Goal: Information Seeking & Learning: Learn about a topic

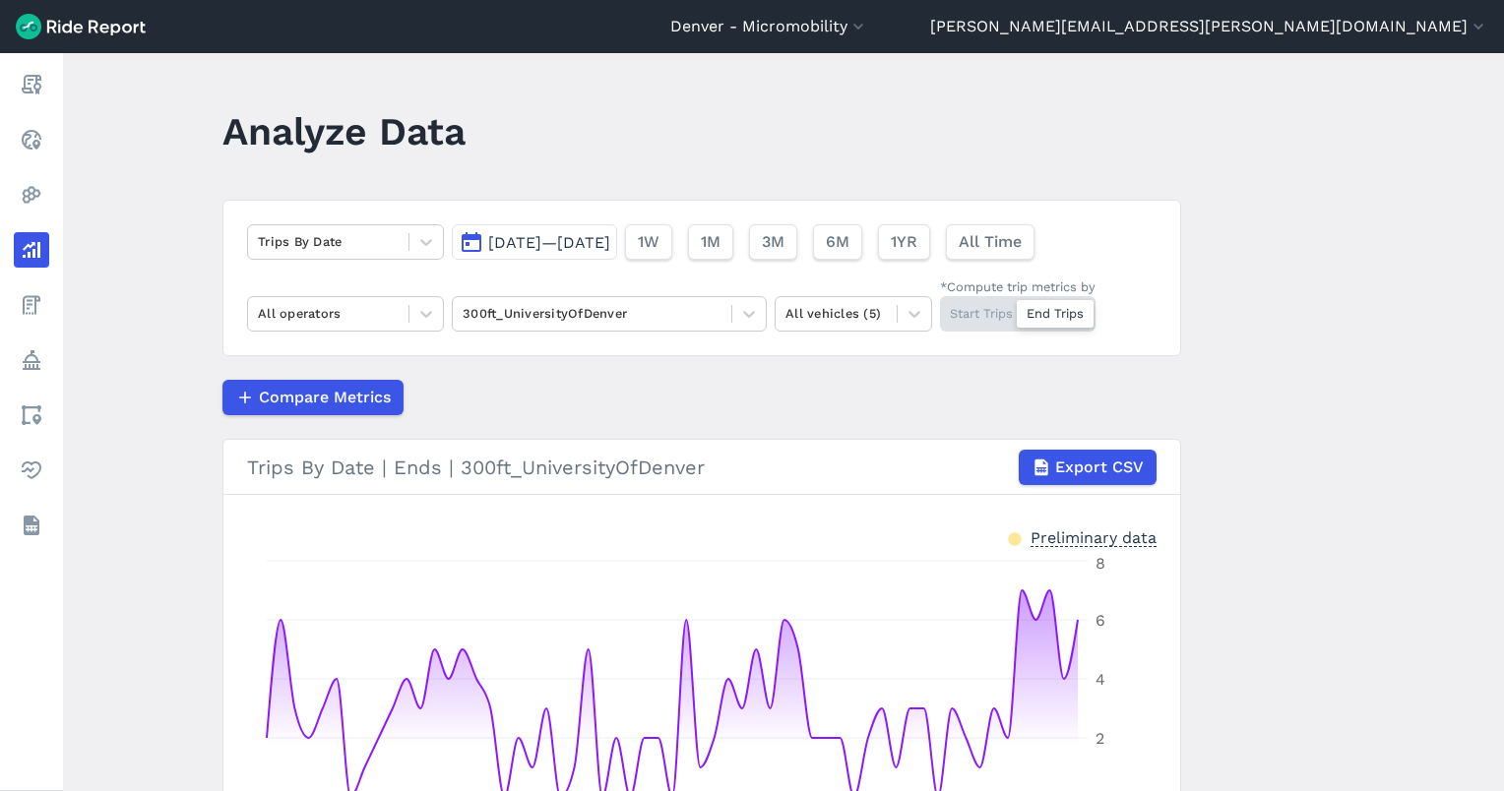
scroll to position [227, 0]
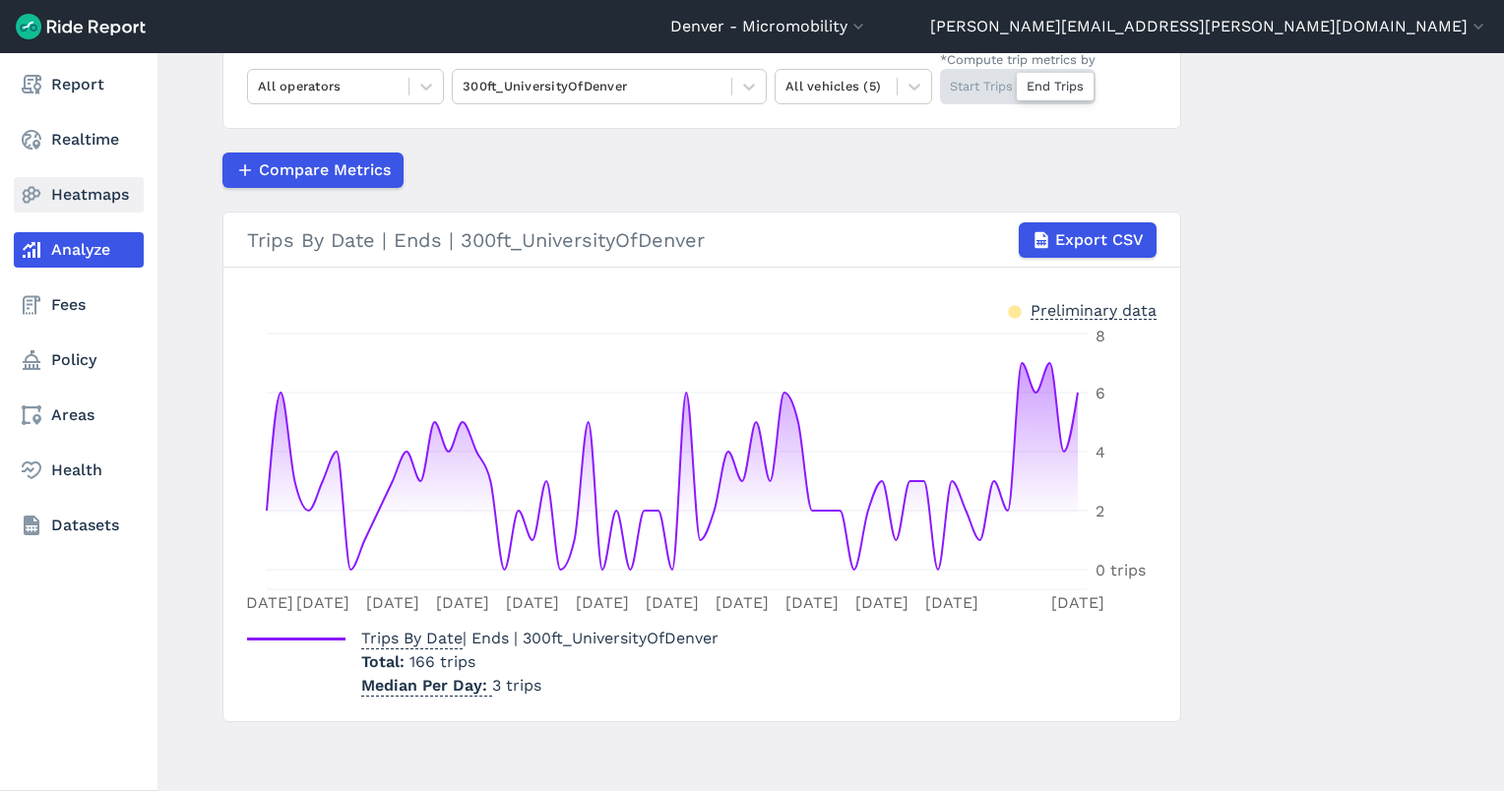
click at [65, 190] on link "Heatmaps" at bounding box center [79, 194] width 130 height 35
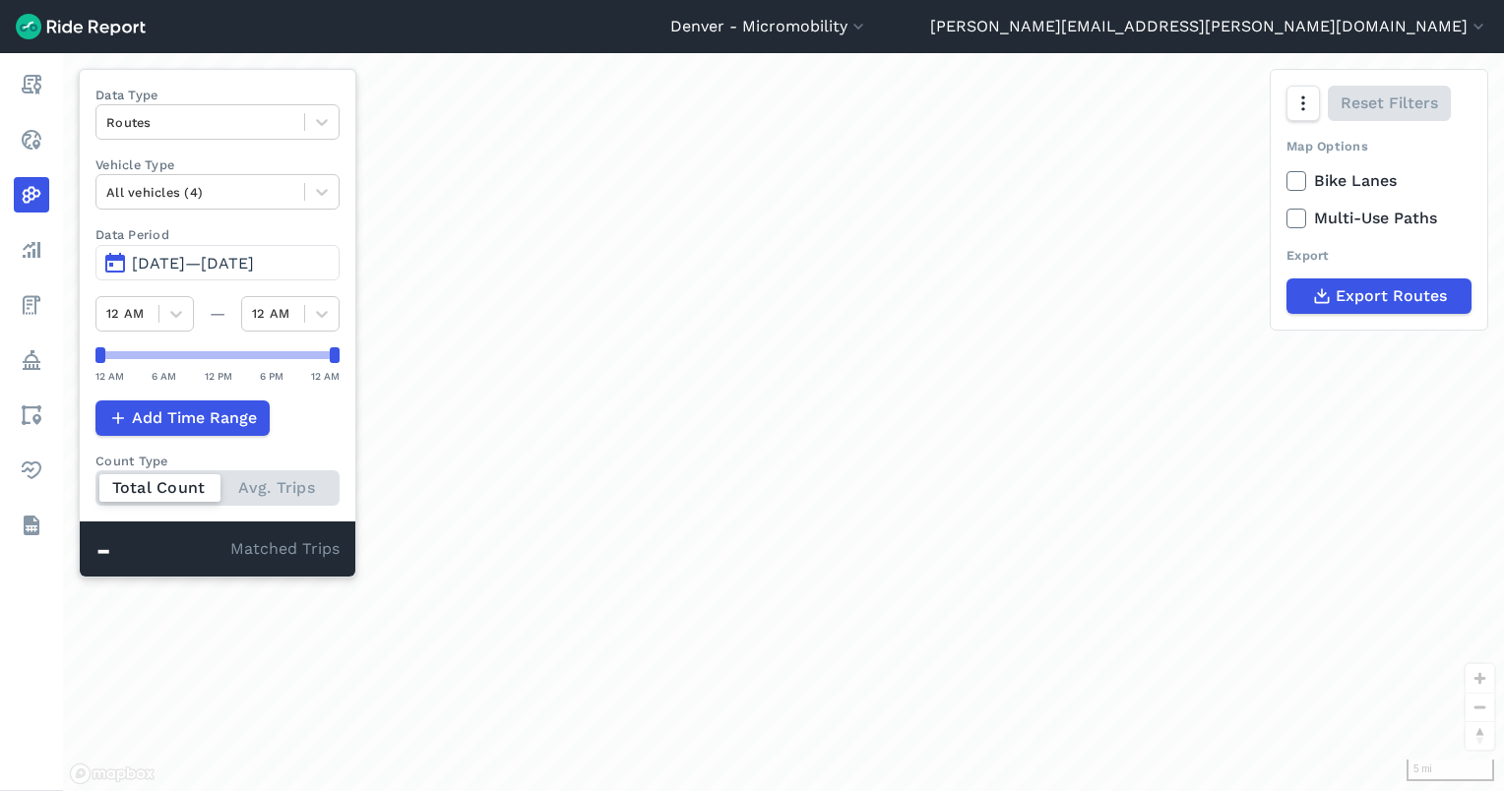
click at [280, 275] on button "[DATE]—[DATE]" at bounding box center [217, 262] width 244 height 35
click at [254, 267] on span "[DATE]—[DATE]" at bounding box center [193, 263] width 122 height 19
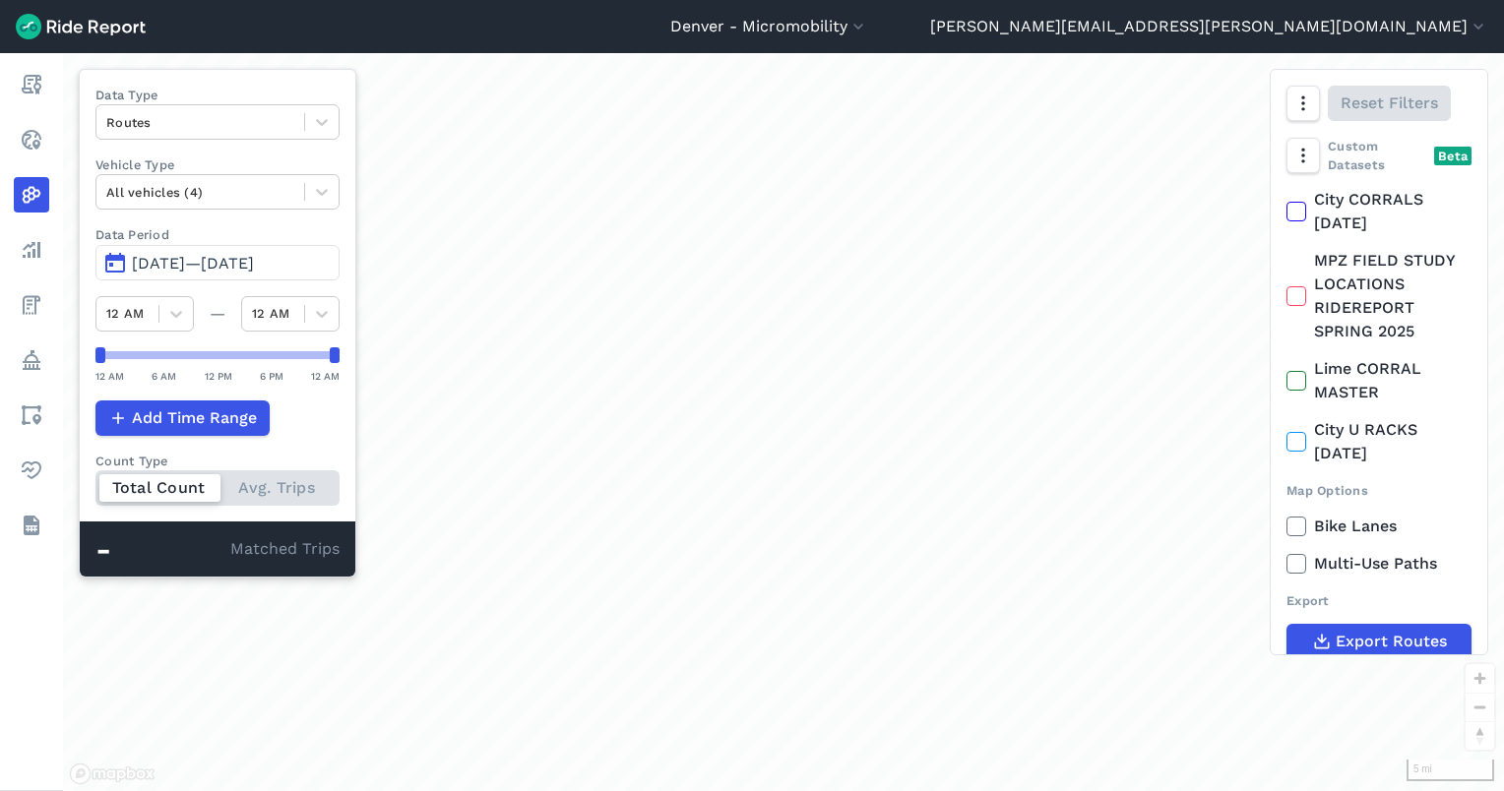
click at [252, 267] on span "[DATE]—[DATE]" at bounding box center [193, 263] width 122 height 19
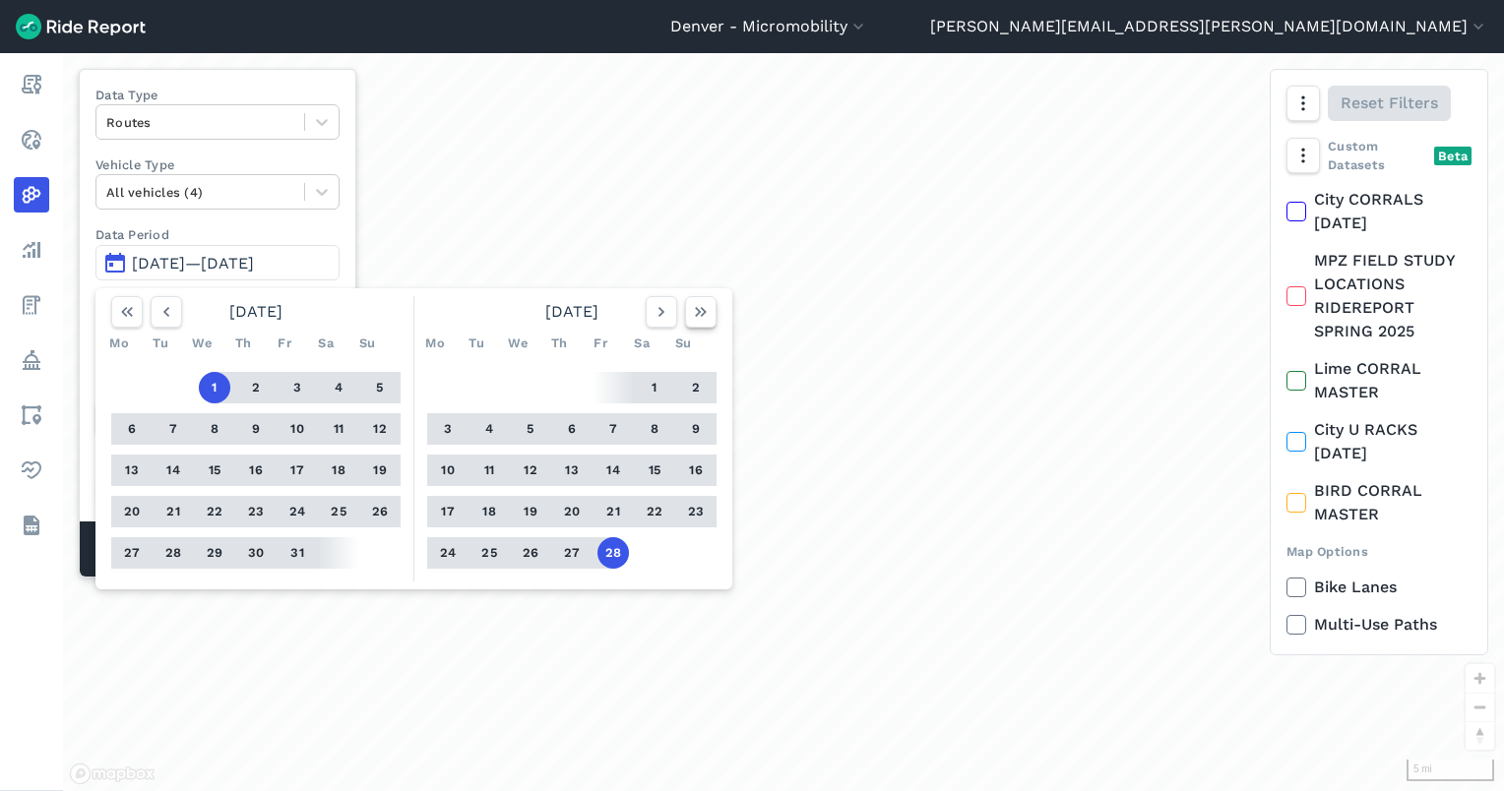
click at [701, 308] on icon "button" at bounding box center [701, 312] width 20 height 20
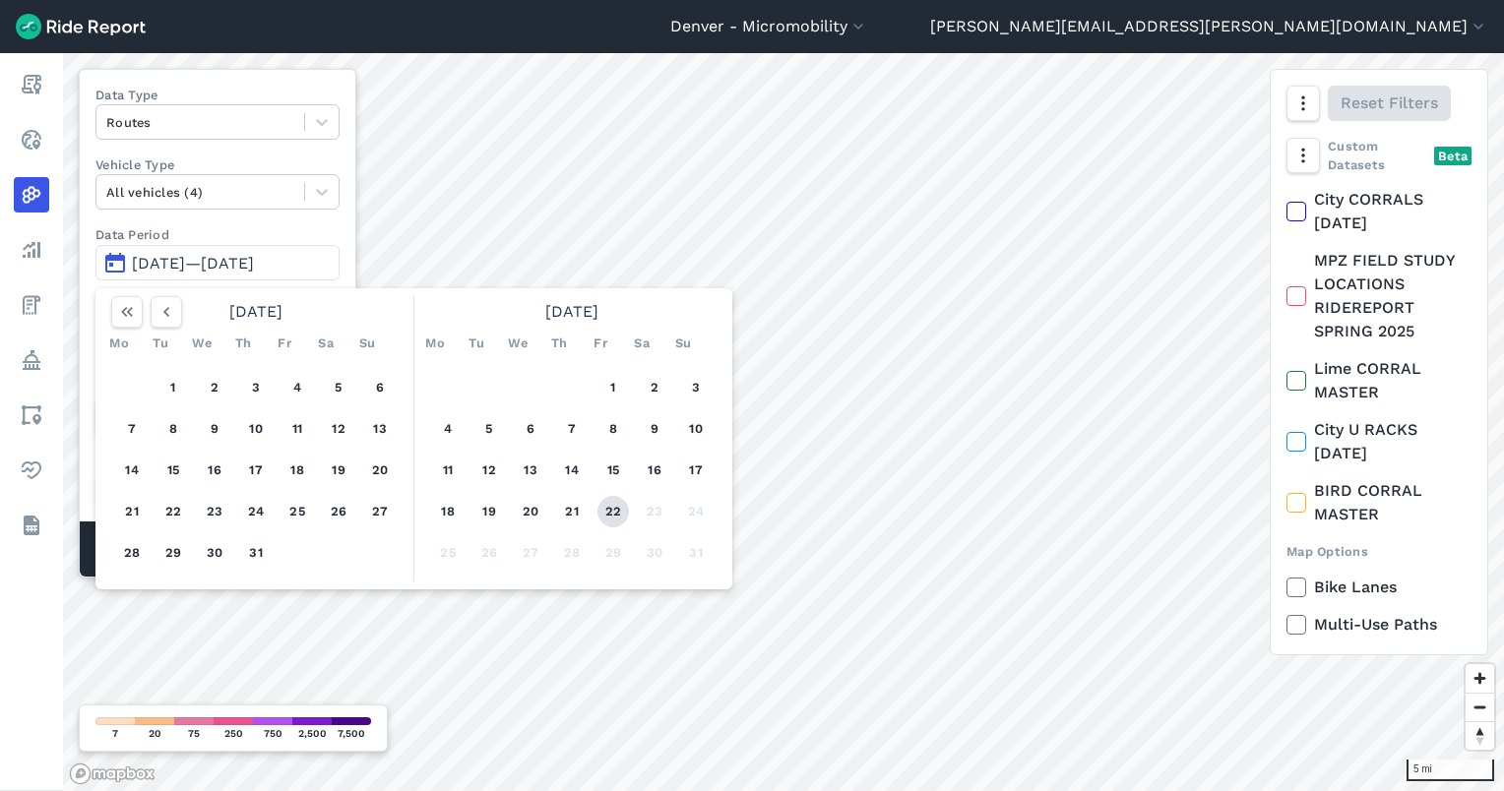
click at [618, 505] on button "22" at bounding box center [612, 511] width 31 height 31
click at [650, 472] on button "16" at bounding box center [654, 470] width 31 height 31
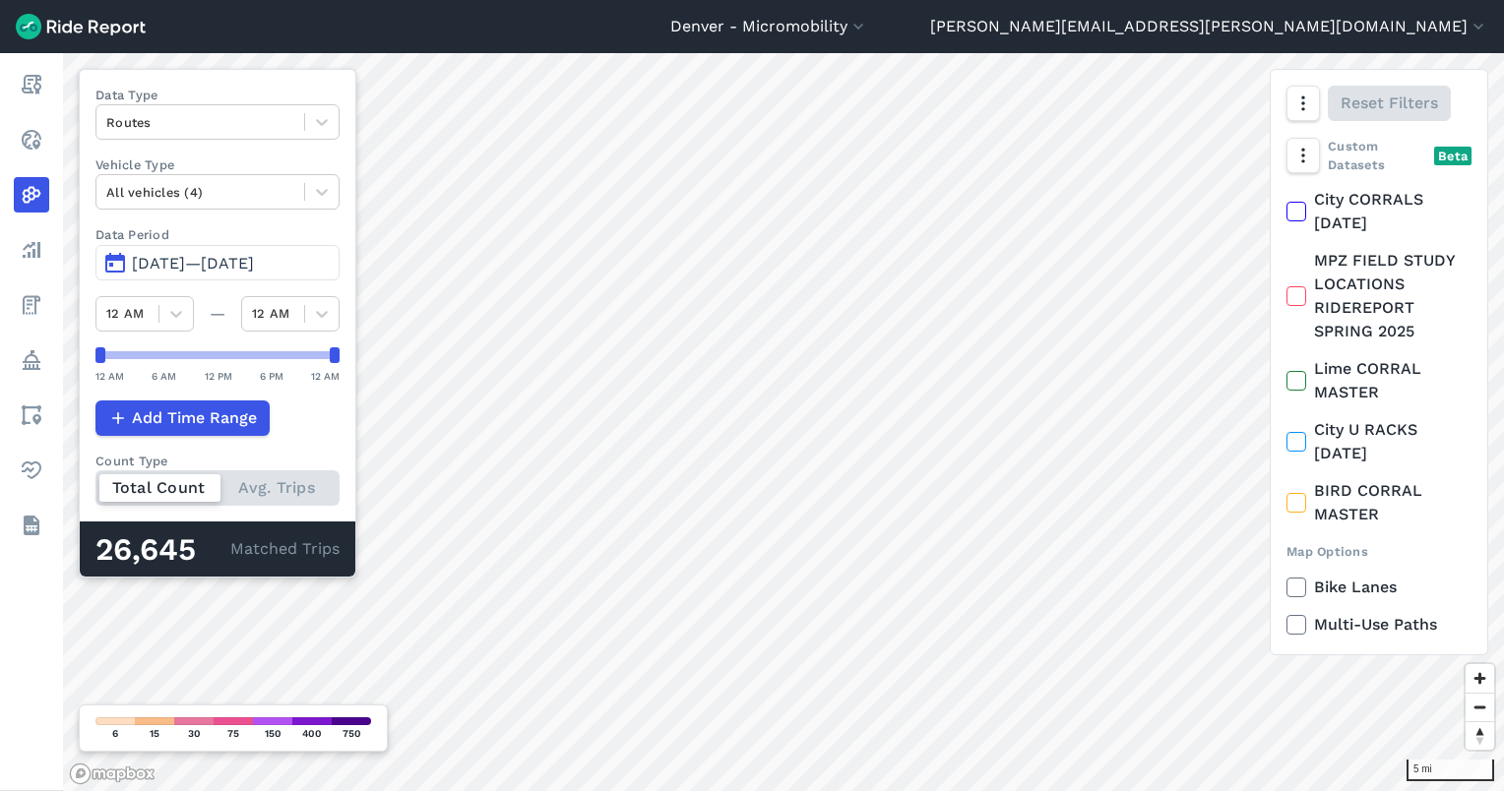
click at [216, 257] on span "[DATE]—[DATE]" at bounding box center [193, 263] width 122 height 19
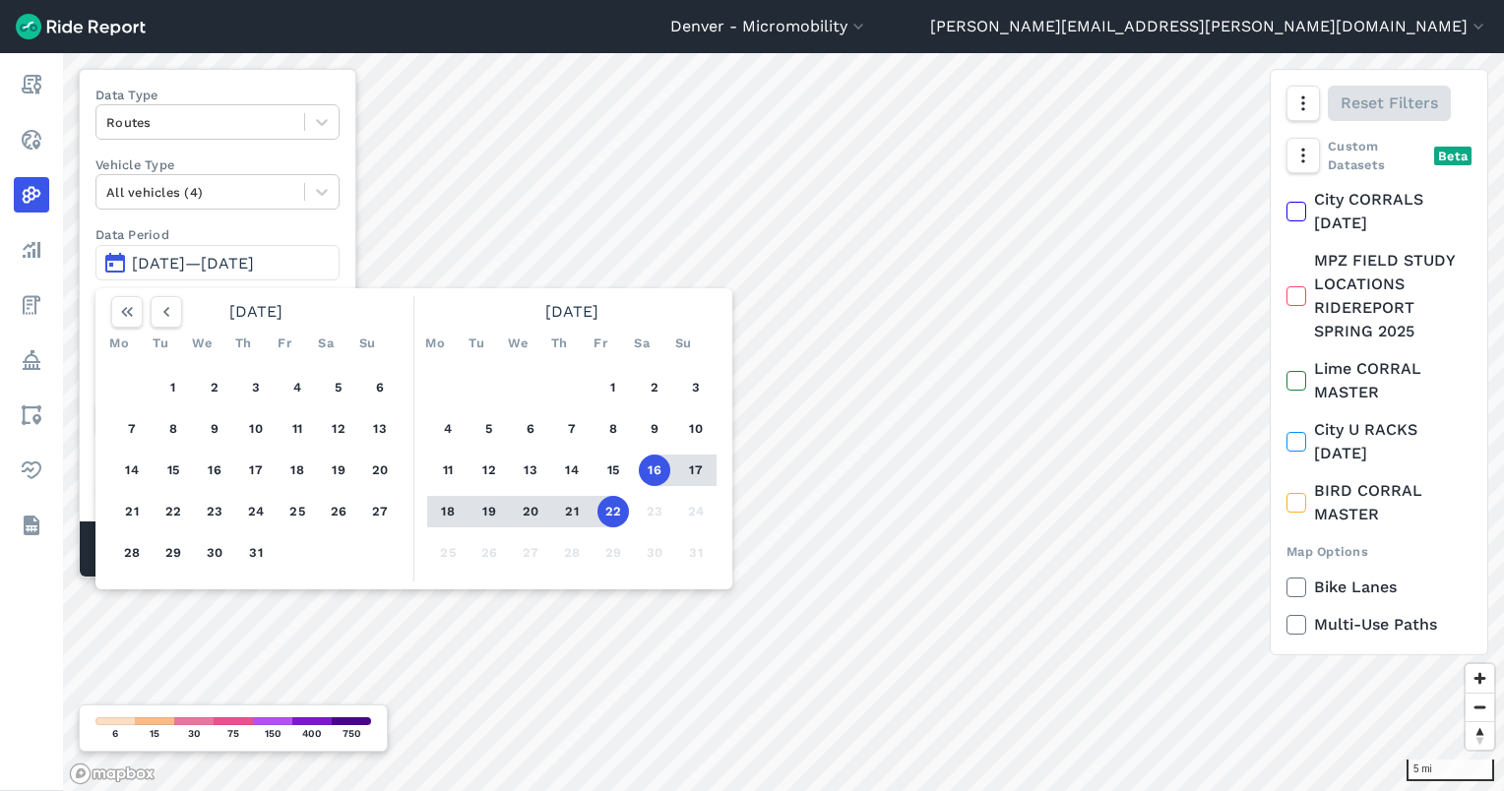
click at [610, 504] on button "22" at bounding box center [612, 511] width 31 height 31
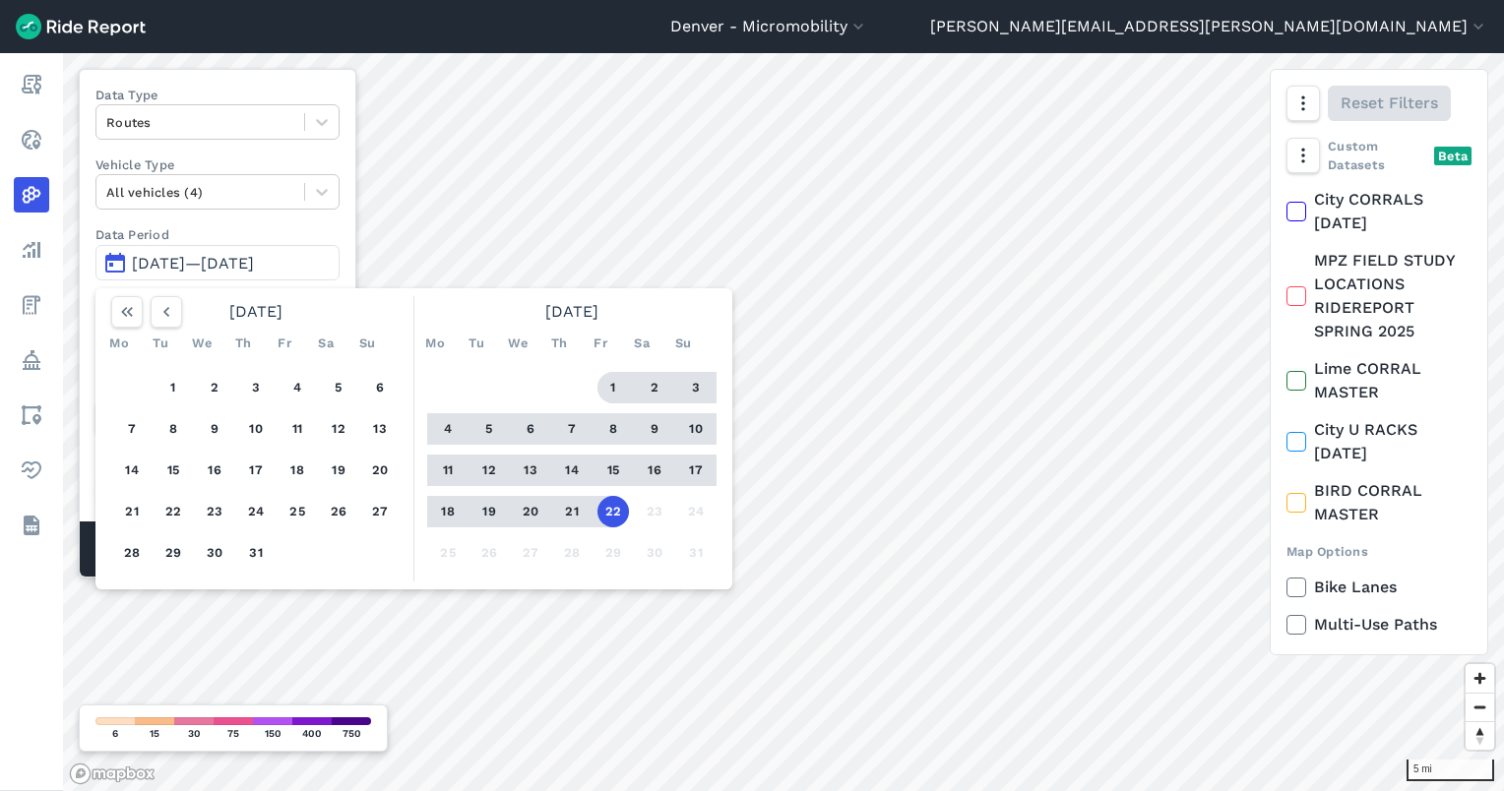
click at [614, 388] on button "1" at bounding box center [612, 387] width 31 height 31
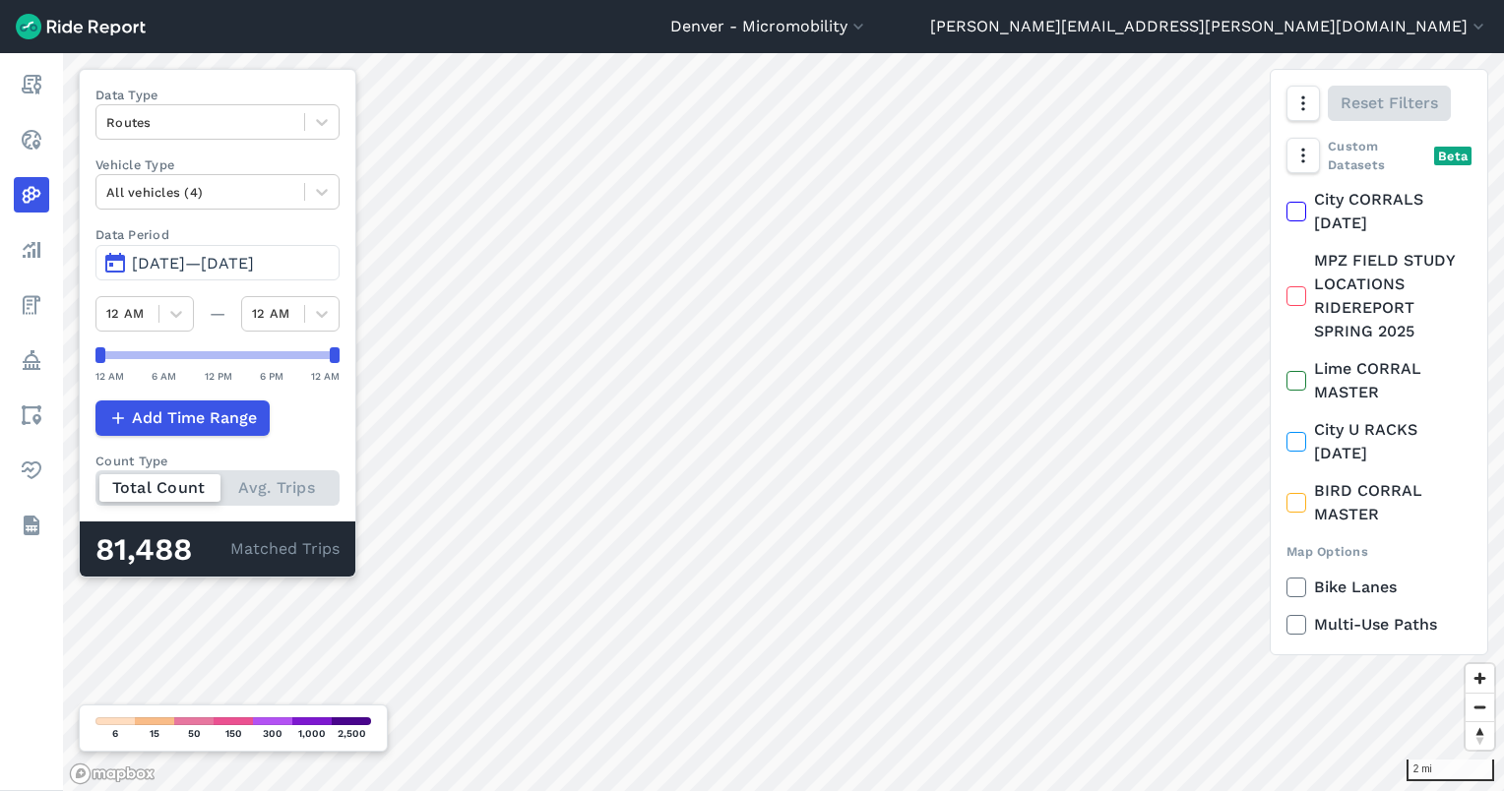
click at [221, 256] on span "[DATE]—[DATE]" at bounding box center [193, 263] width 122 height 19
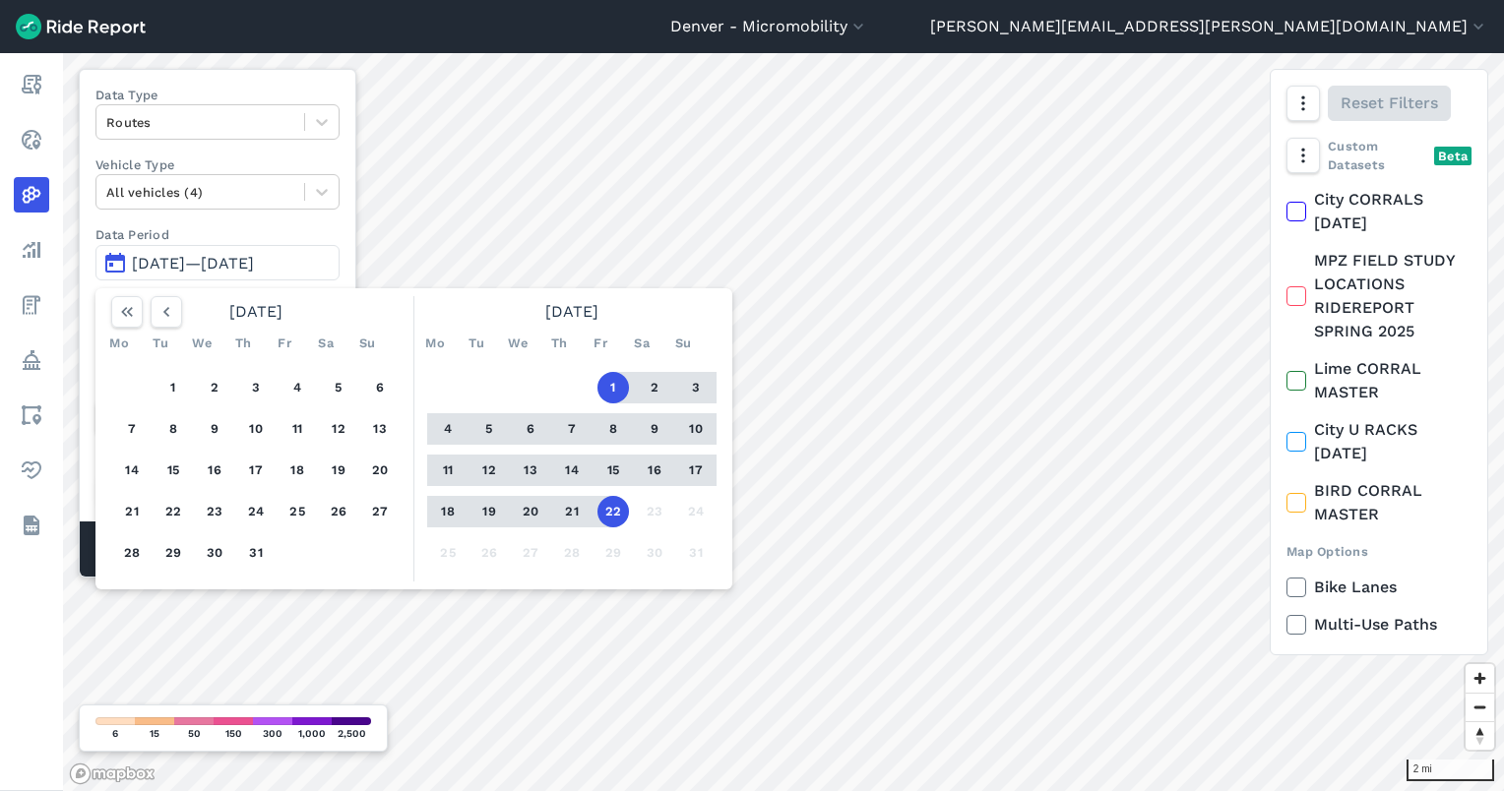
click at [615, 508] on button "22" at bounding box center [612, 511] width 31 height 31
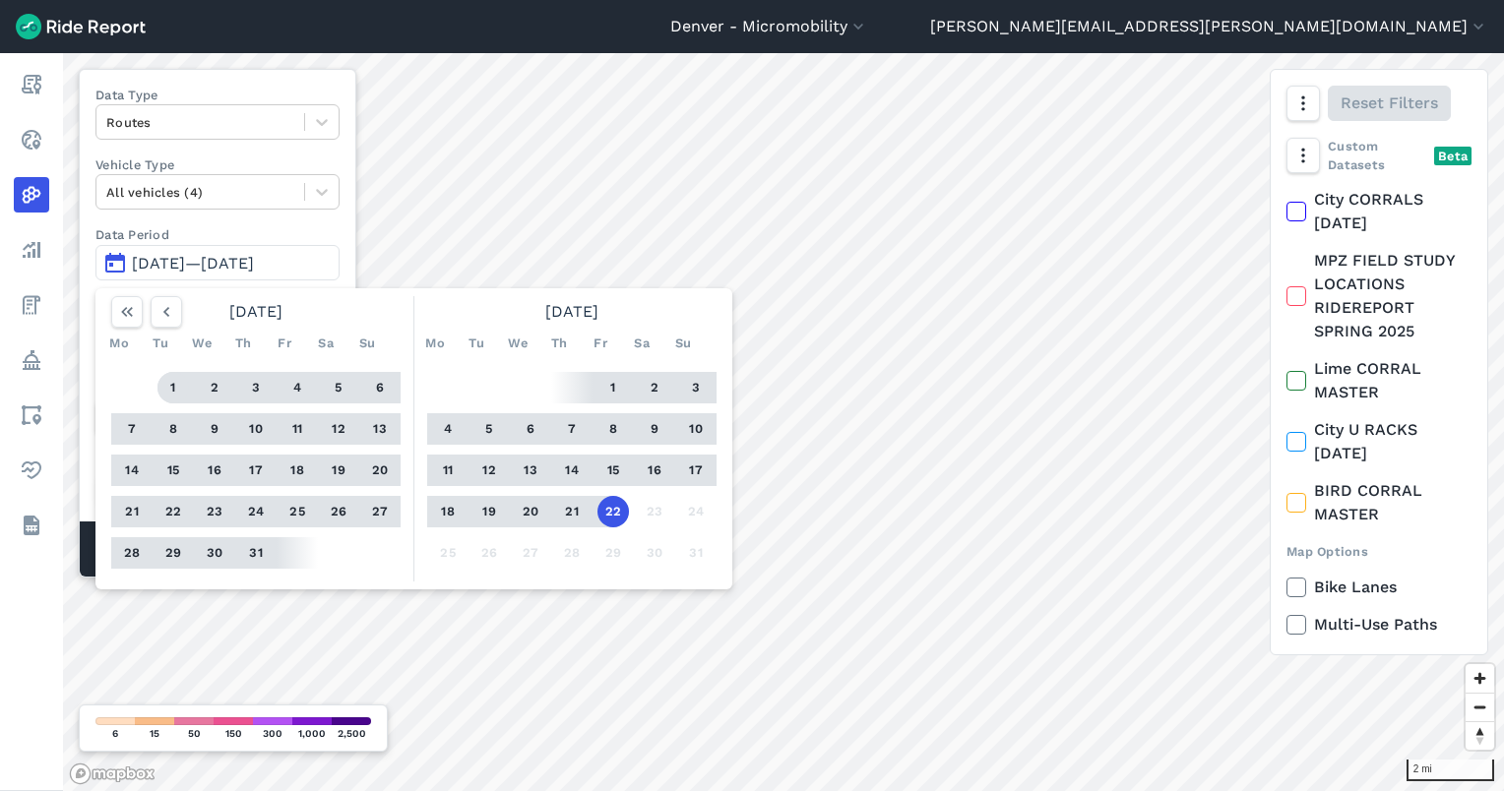
click at [181, 378] on button "1" at bounding box center [172, 387] width 31 height 31
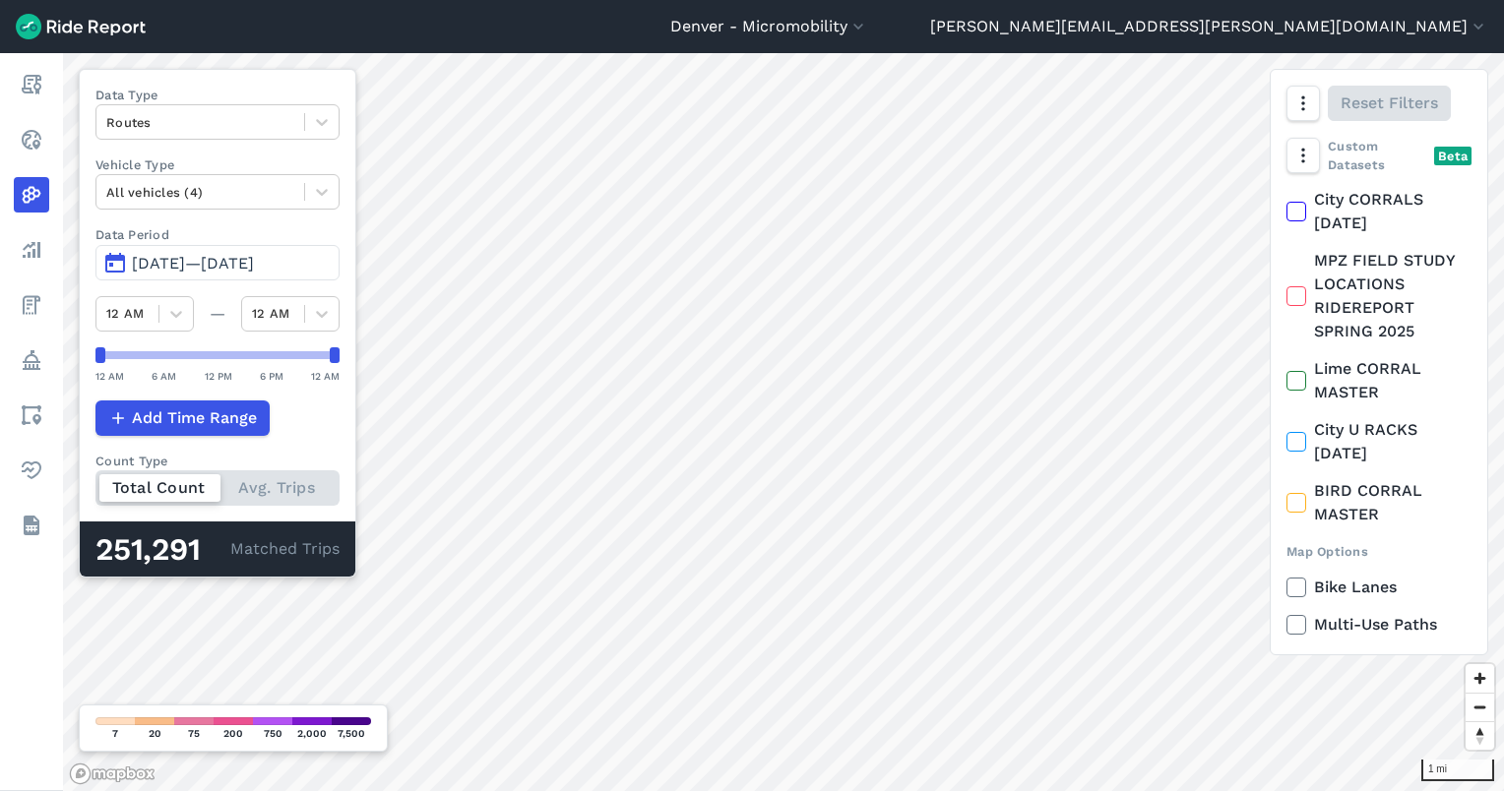
click at [192, 262] on span "[DATE]—[DATE]" at bounding box center [193, 263] width 122 height 19
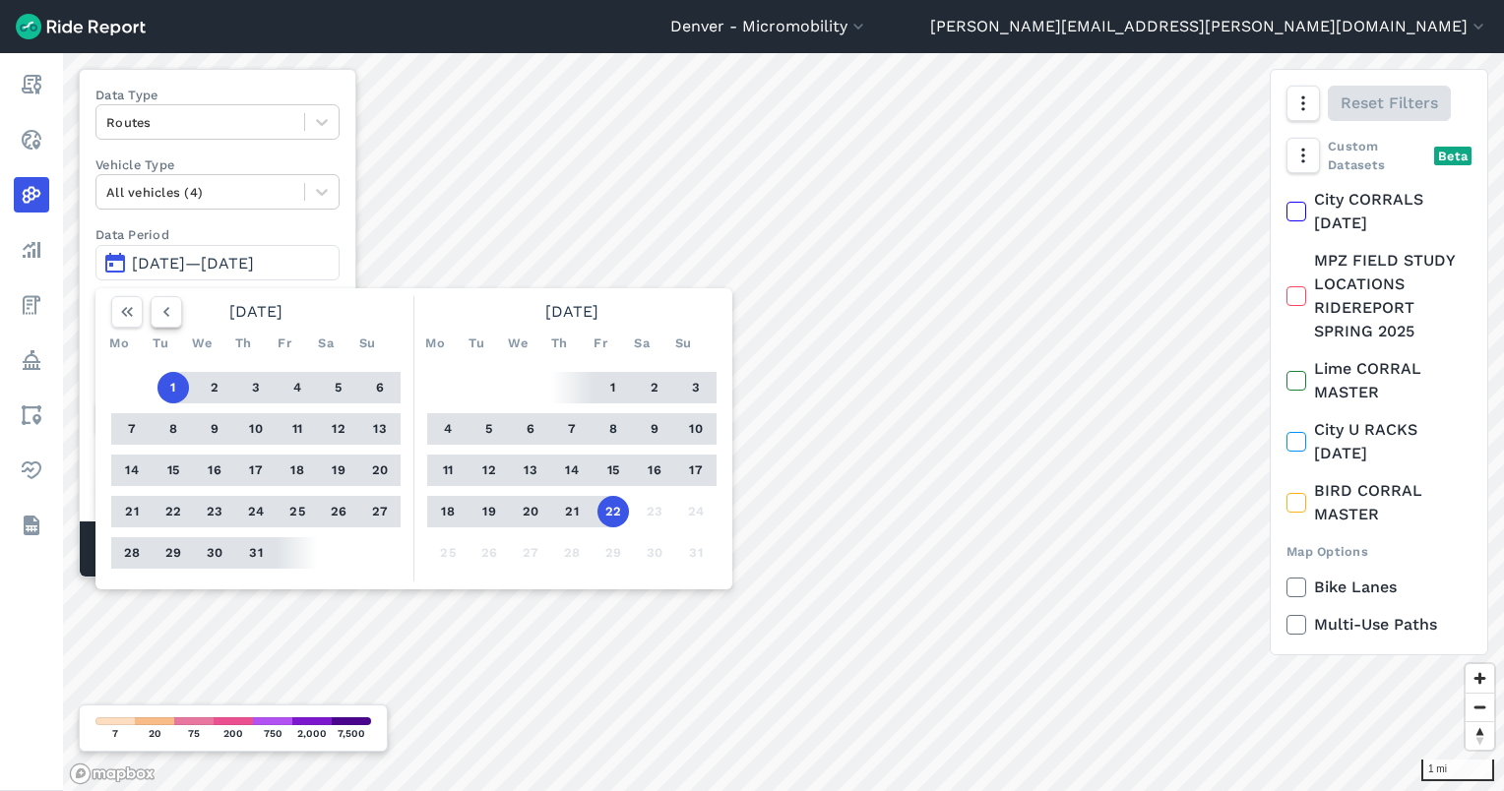
drag, startPoint x: 168, startPoint y: 303, endPoint x: 157, endPoint y: 302, distance: 10.9
click at [165, 303] on icon "button" at bounding box center [166, 312] width 20 height 20
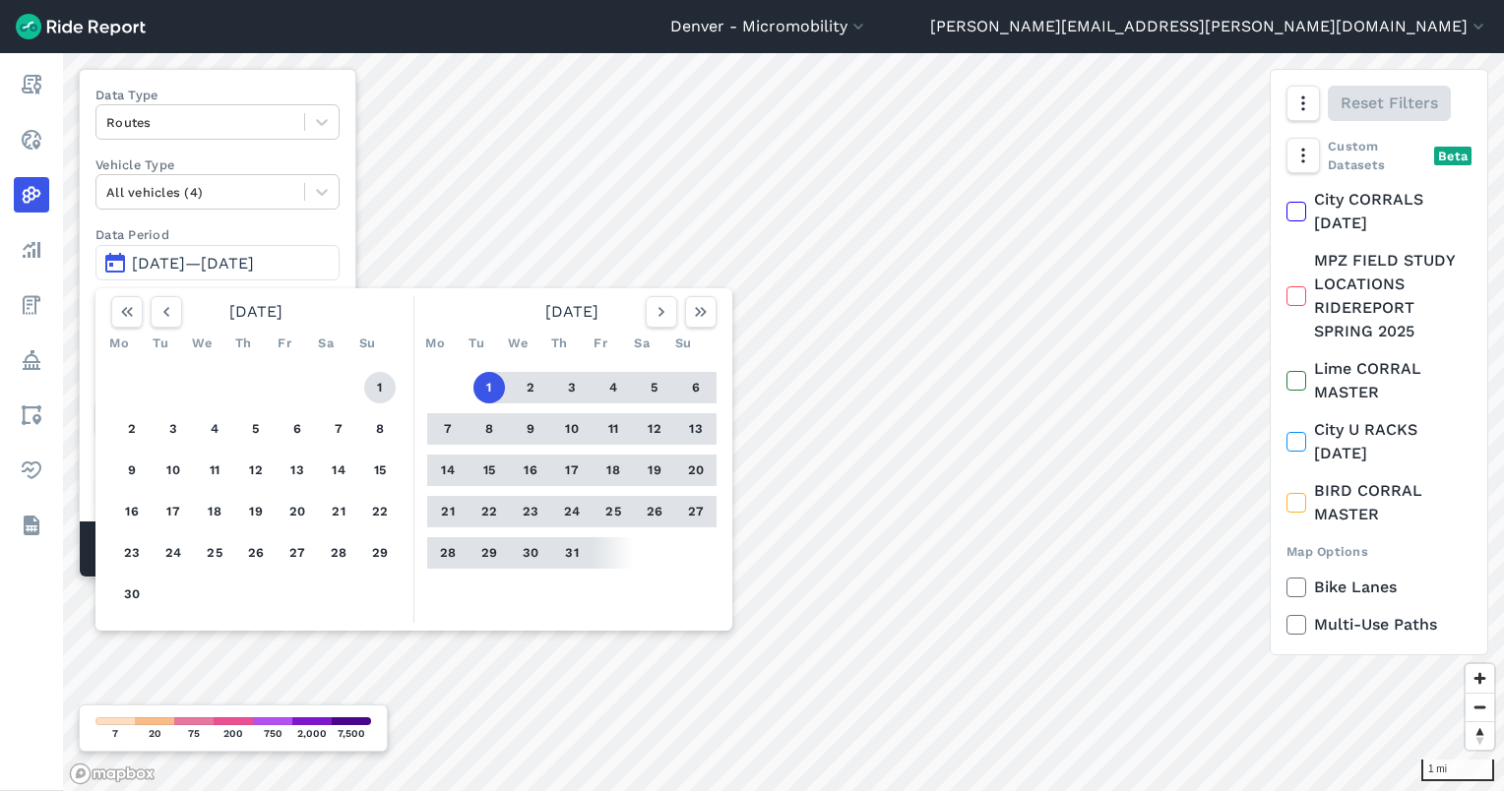
click at [379, 382] on button "1" at bounding box center [379, 387] width 31 height 31
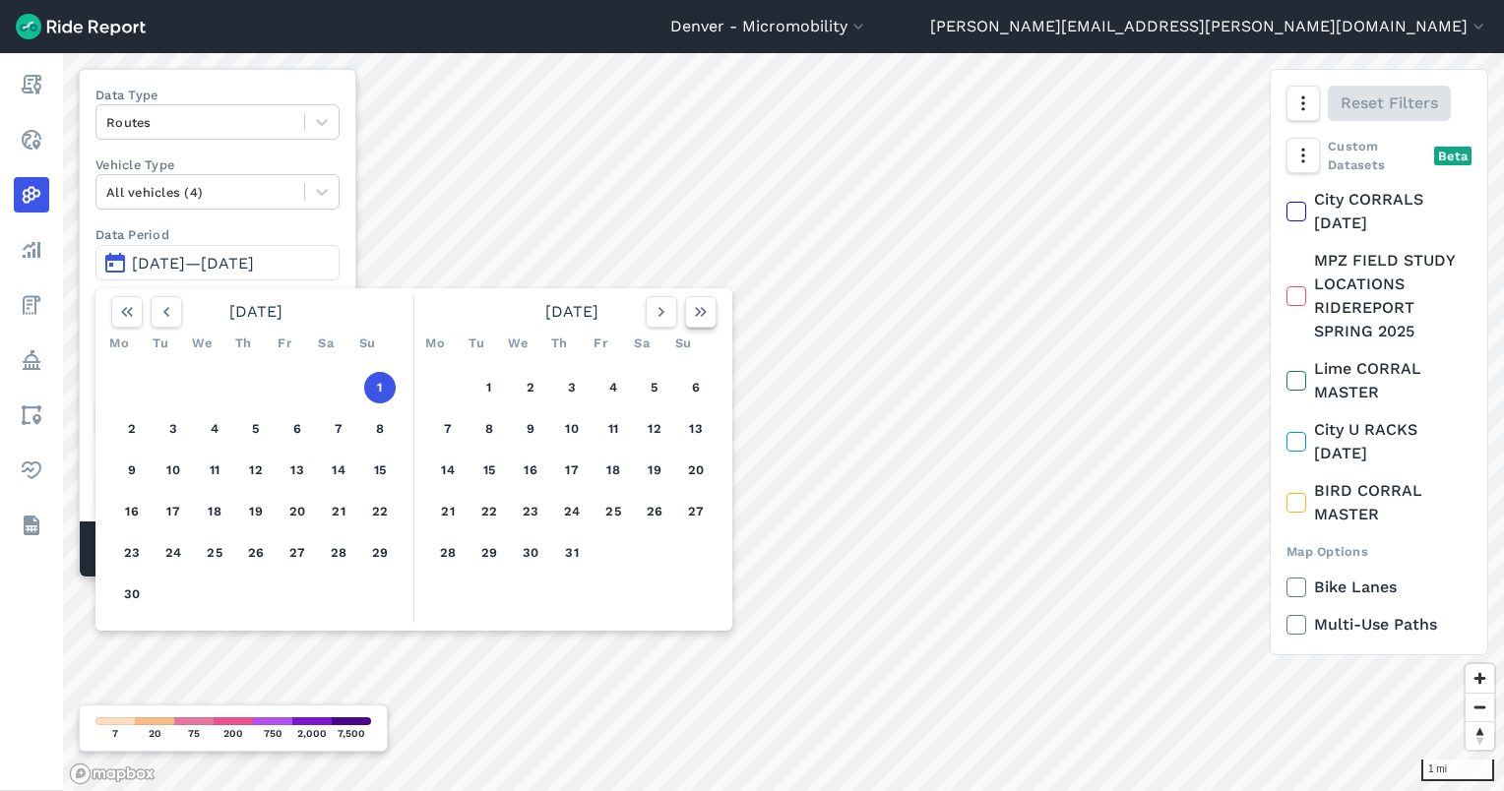
click at [708, 303] on icon "button" at bounding box center [701, 312] width 20 height 20
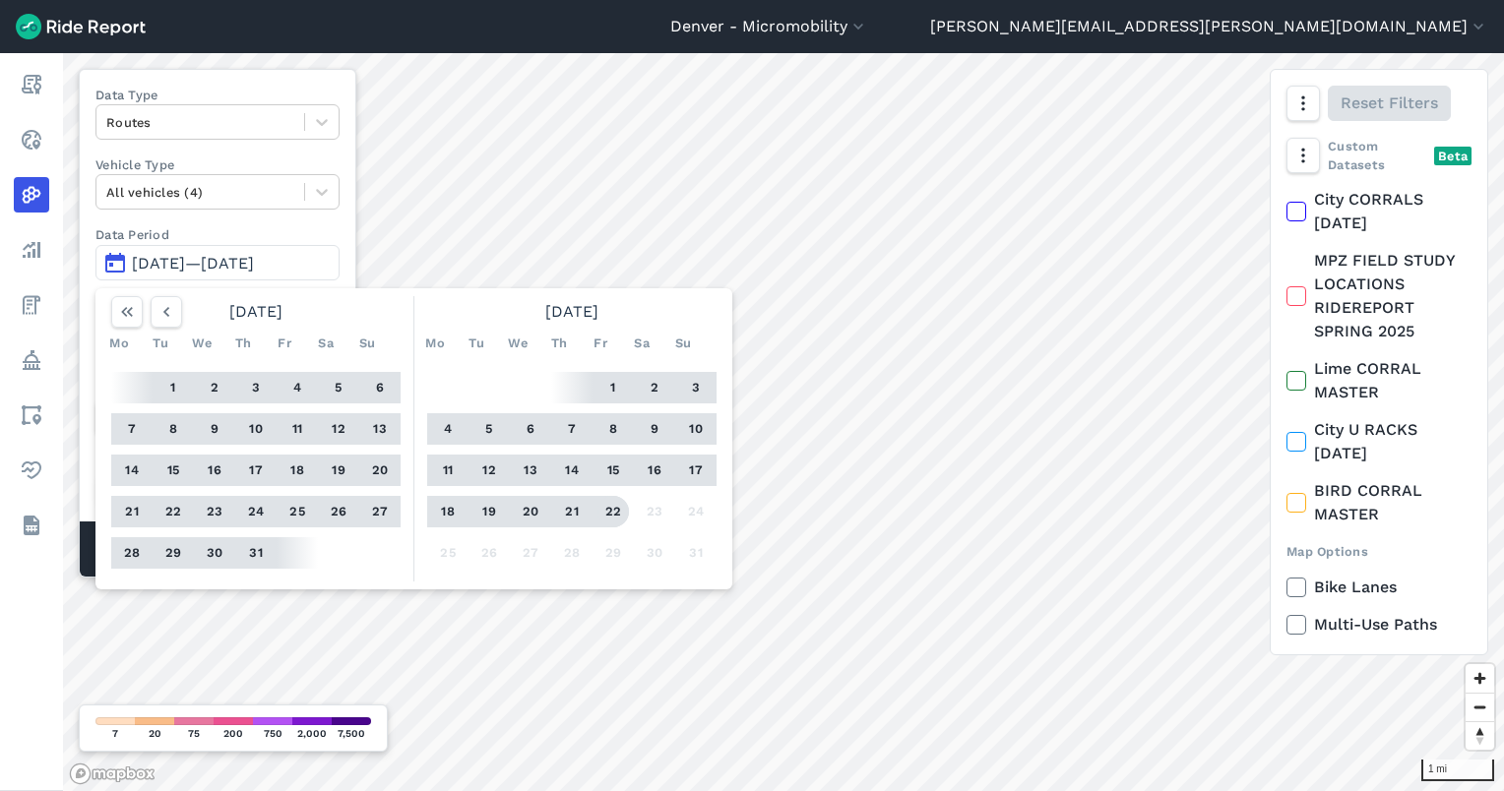
click at [606, 518] on button "22" at bounding box center [612, 511] width 31 height 31
